Goal: Information Seeking & Learning: Find specific fact

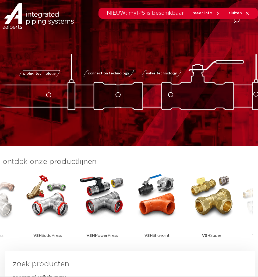
click at [236, 22] on icon at bounding box center [236, 20] width 7 height 7
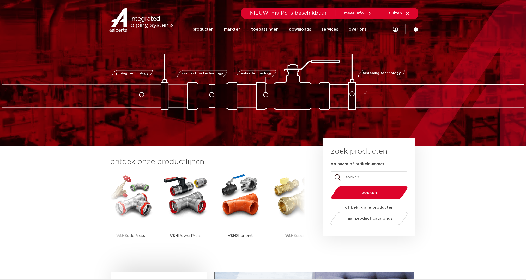
click at [258, 26] on div "Zoeken NIEUW: myIPS is beschikbaar meer info sluiten producten markten toepassi…" at bounding box center [297, 20] width 242 height 40
click at [258, 13] on icon at bounding box center [408, 13] width 5 height 5
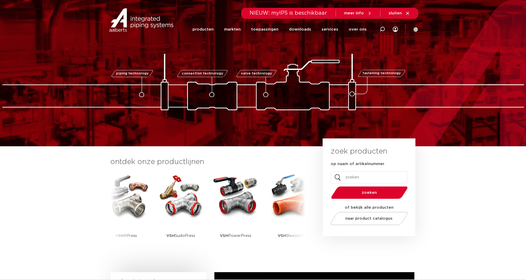
click at [383, 29] on icon at bounding box center [382, 29] width 5 height 5
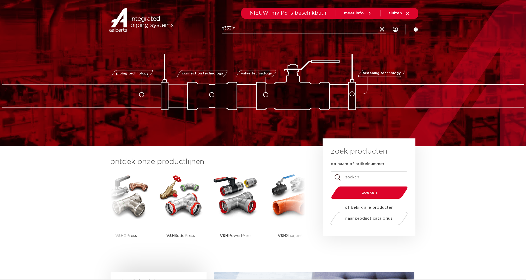
type input "g3331g"
click button "Zoeken" at bounding box center [0, 0] width 0 height 0
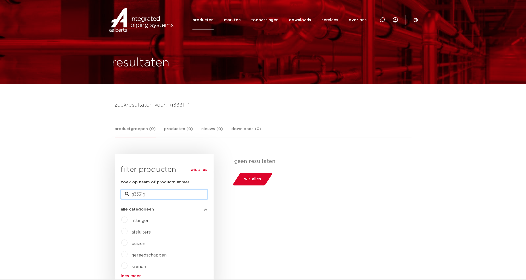
click at [141, 195] on input "g3331g" at bounding box center [164, 193] width 86 height 9
type input "g331g"
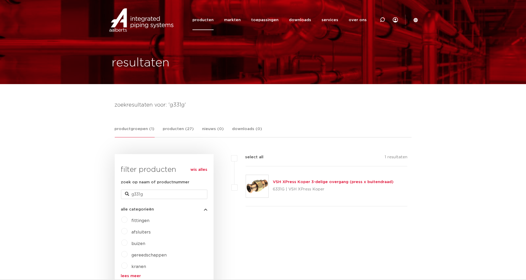
click at [286, 180] on link "VSH XPress Koper 3-delige overgang (press x buitendraad)" at bounding box center [333, 182] width 121 height 4
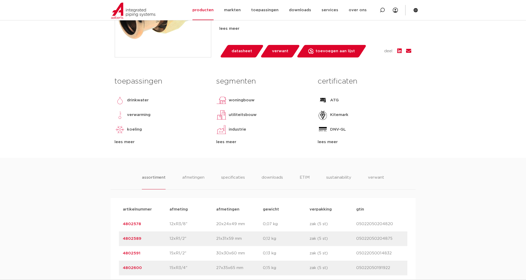
scroll to position [209, 0]
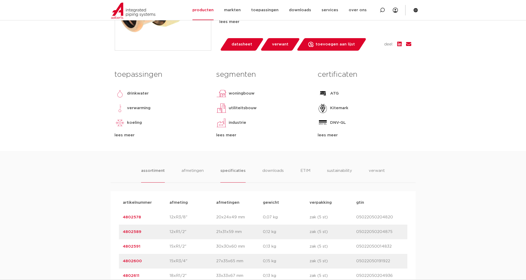
click at [234, 172] on li "specificaties" at bounding box center [233, 175] width 25 height 15
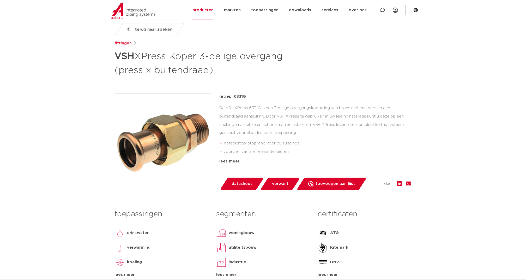
scroll to position [0, 0]
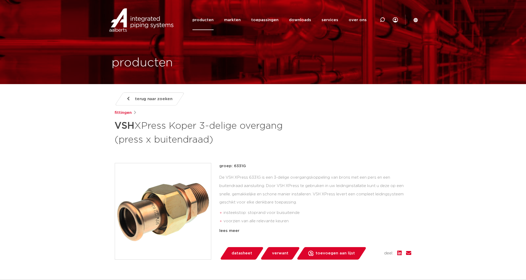
click at [386, 19] on div at bounding box center [382, 20] width 21 height 40
type input "6359"
click button "Zoeken" at bounding box center [0, 0] width 0 height 0
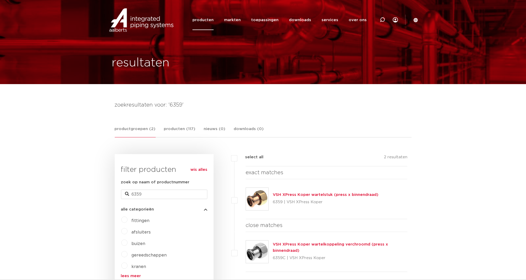
click at [291, 193] on link "VSH XPress Koper wartelstuk (press x binnendraad)" at bounding box center [326, 195] width 106 height 4
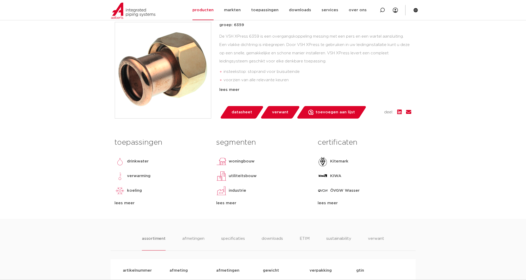
scroll to position [174, 0]
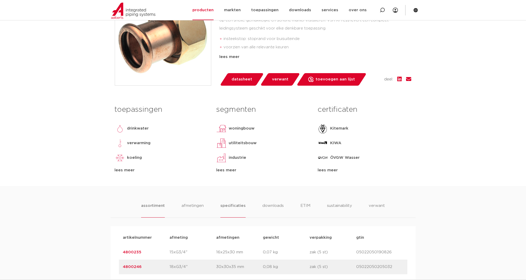
click at [232, 204] on li "specificaties" at bounding box center [233, 210] width 25 height 15
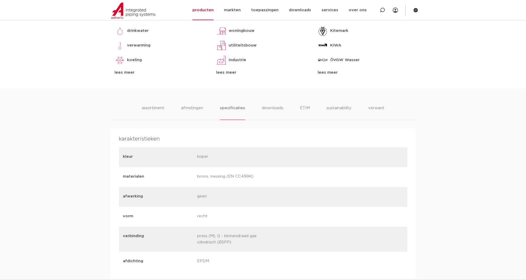
scroll to position [278, 0]
